Goal: Use online tool/utility: Utilize a website feature to perform a specific function

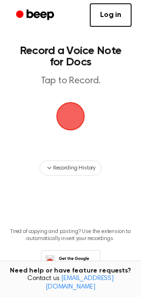
click at [68, 109] on span "button" at bounding box center [70, 116] width 45 height 45
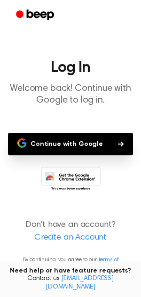
click at [67, 143] on button "Continue with Google" at bounding box center [70, 144] width 125 height 23
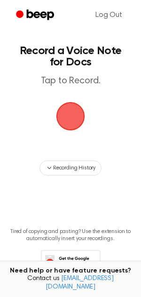
click at [74, 122] on span "button" at bounding box center [71, 116] width 32 height 32
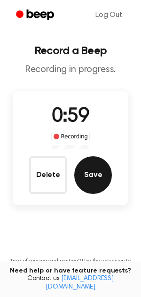
click at [92, 172] on button "Save" at bounding box center [93, 175] width 38 height 38
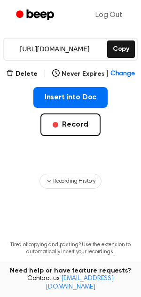
scroll to position [144, 0]
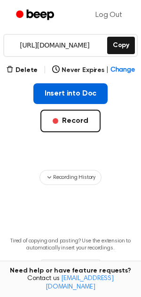
click at [63, 94] on button "Insert into Doc" at bounding box center [70, 93] width 75 height 21
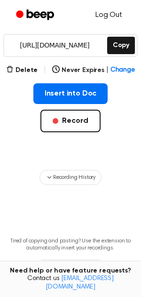
click at [111, 11] on link "Log Out" at bounding box center [109, 15] width 46 height 23
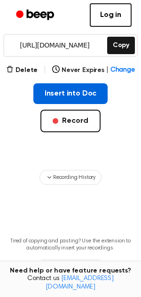
click at [74, 92] on button "Insert into Doc" at bounding box center [70, 93] width 75 height 21
